Goal: Transaction & Acquisition: Purchase product/service

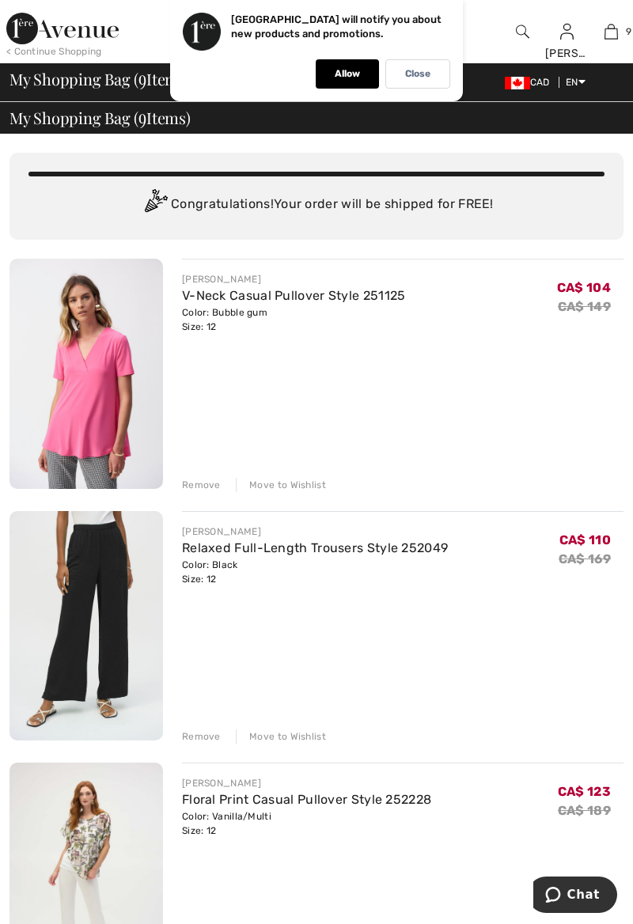
click at [424, 73] on p "Close" at bounding box center [417, 74] width 25 height 12
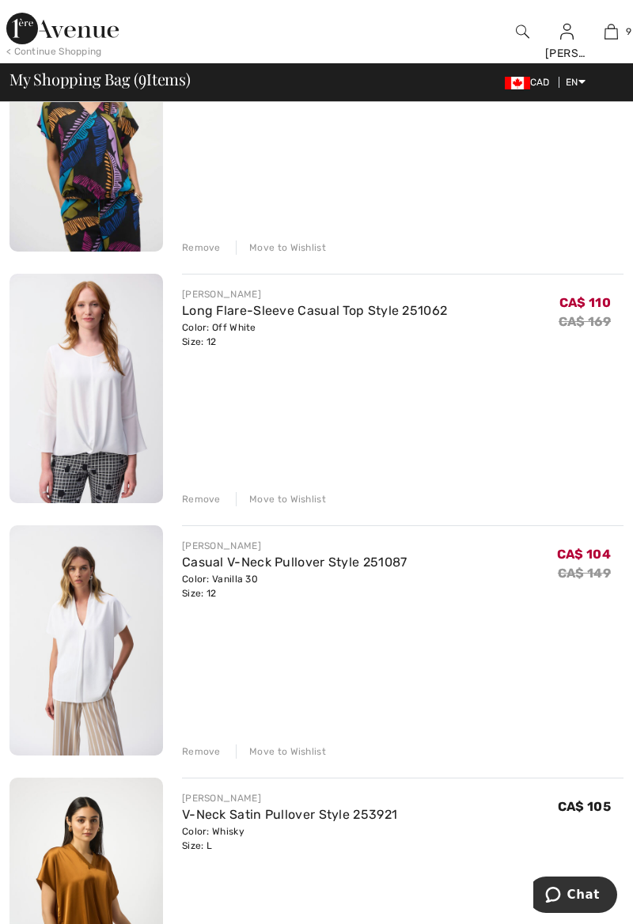
scroll to position [1500, 0]
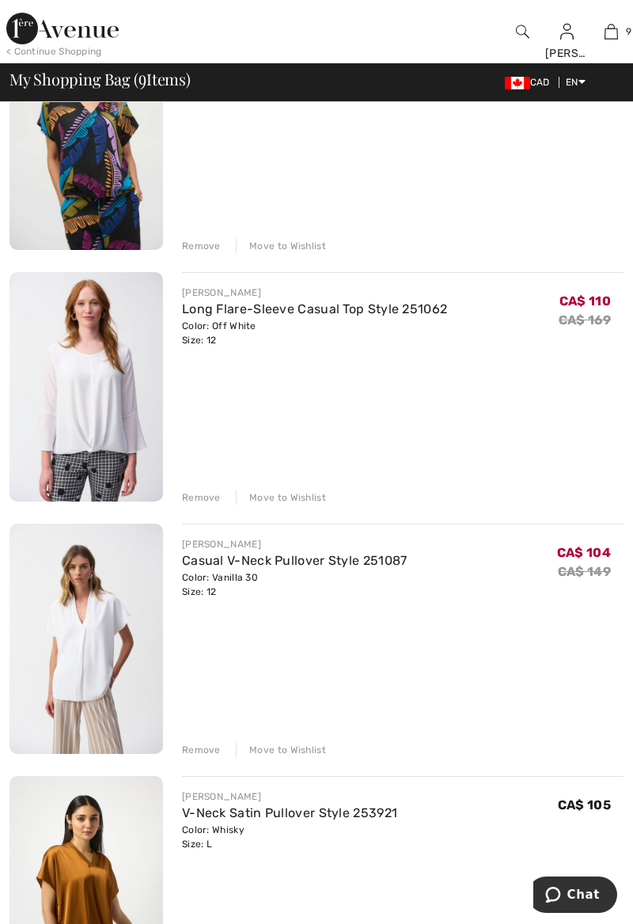
click at [71, 412] on img at bounding box center [86, 387] width 154 height 230
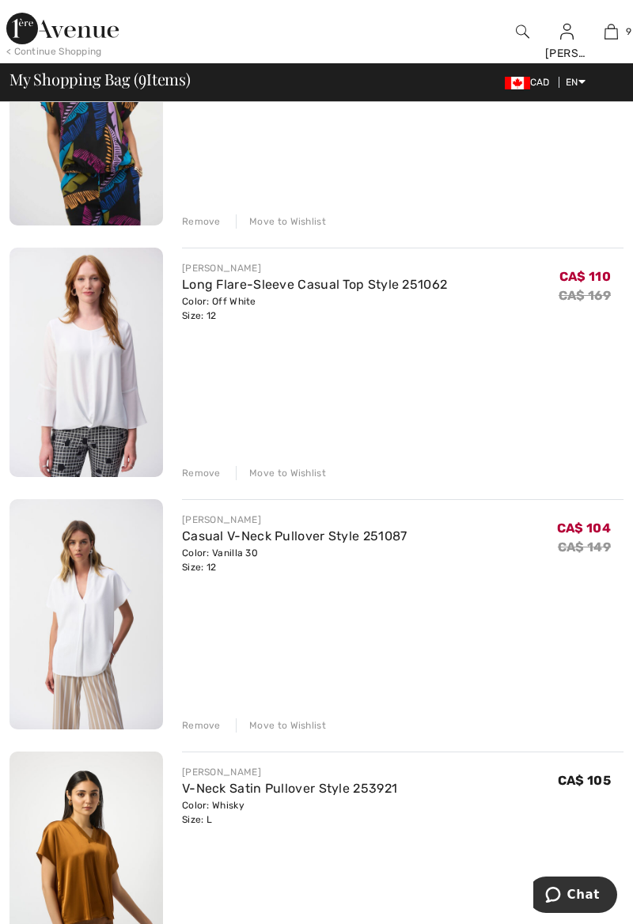
scroll to position [1574, 0]
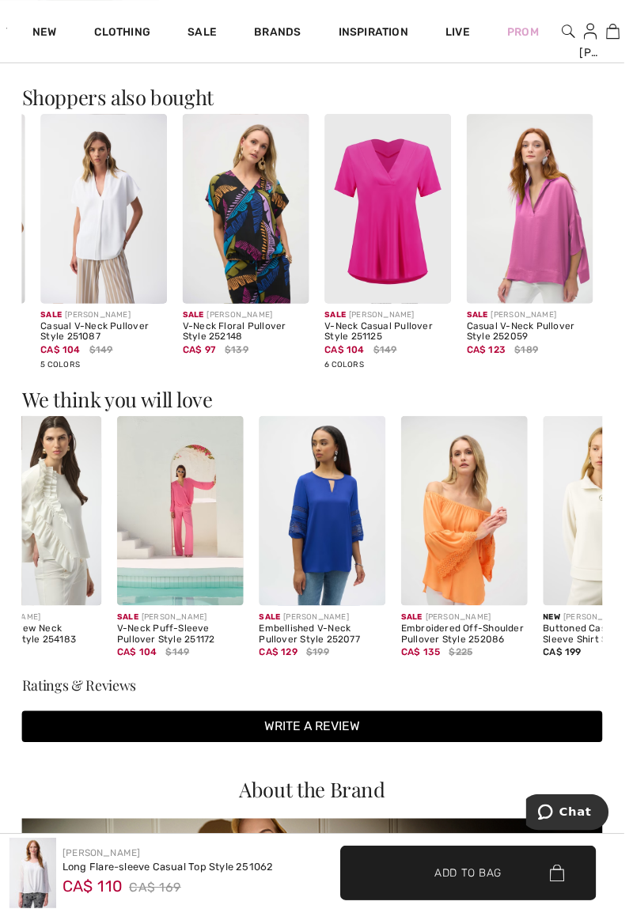
scroll to position [0, 199]
click at [100, 506] on img at bounding box center [38, 518] width 128 height 192
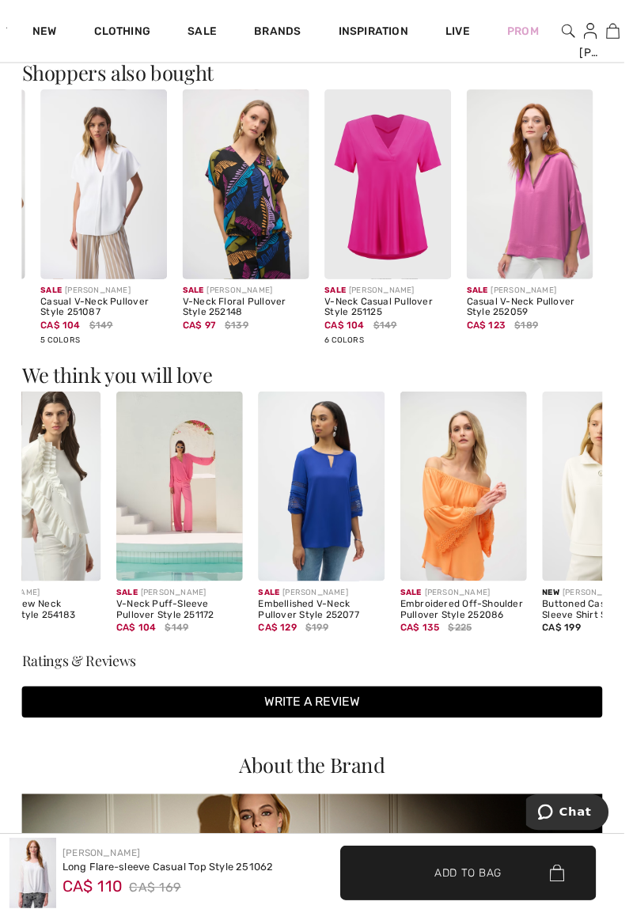
scroll to position [1482, 0]
